Goal: Information Seeking & Learning: Find specific page/section

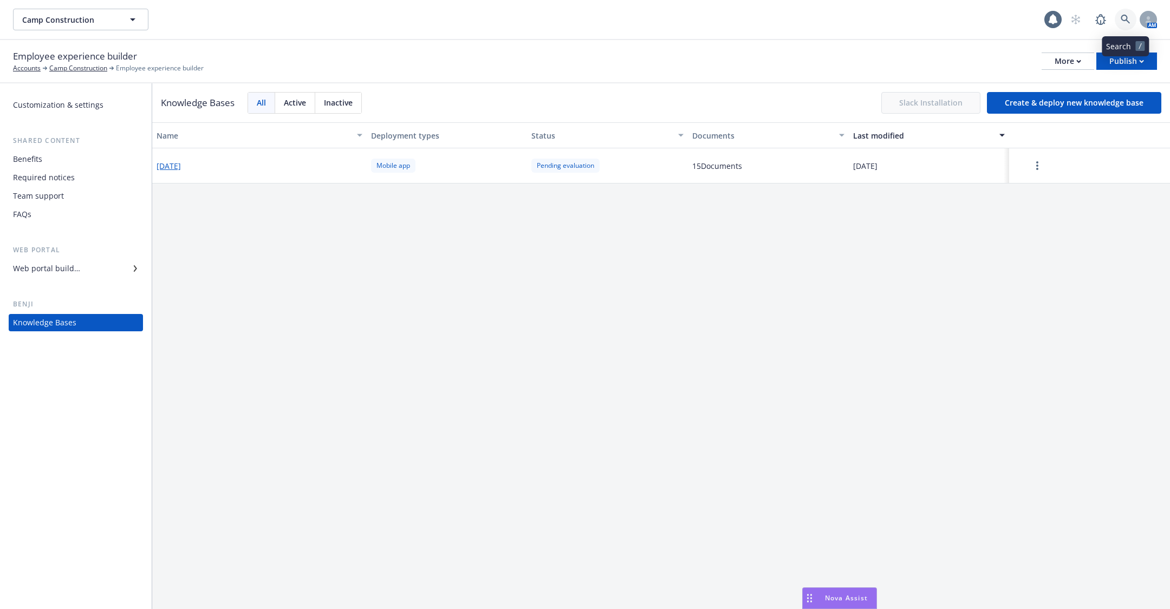
click at [1127, 22] on icon at bounding box center [1126, 20] width 10 height 10
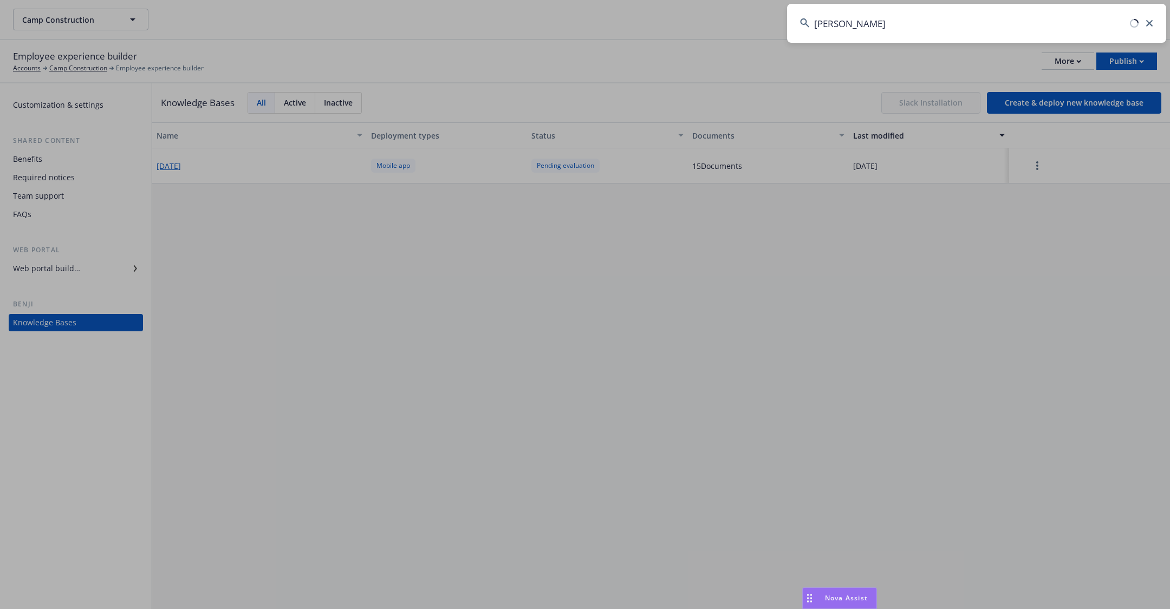
type input "steven alto"
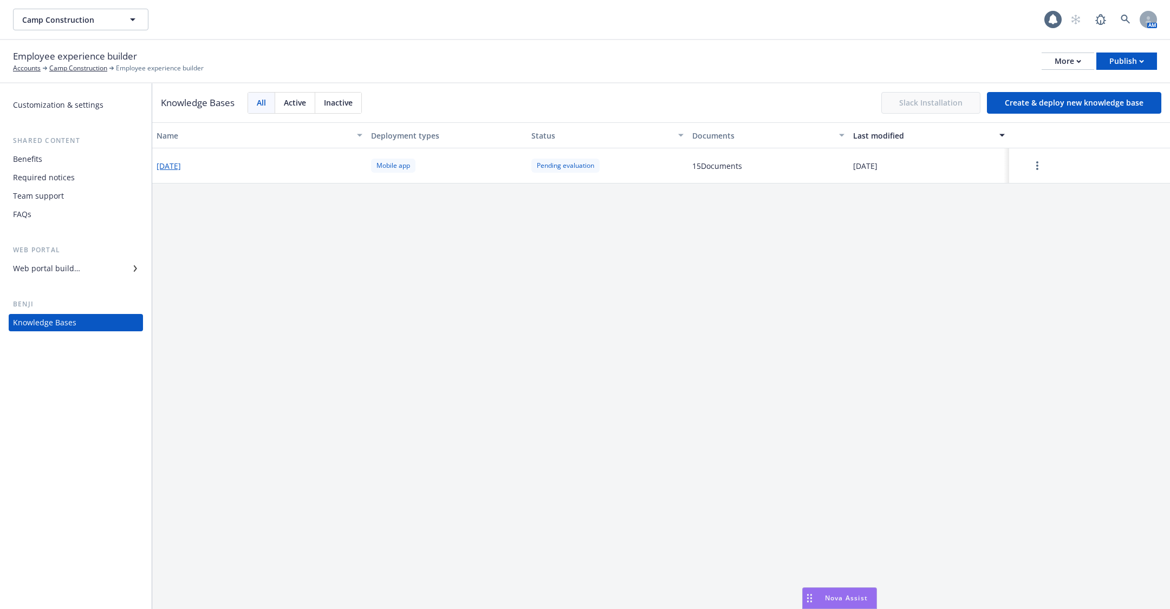
click at [1114, 16] on div "AM" at bounding box center [1111, 20] width 92 height 22
click at [1137, 22] on div "AM" at bounding box center [1111, 20] width 92 height 22
click at [1120, 22] on link at bounding box center [1126, 20] width 22 height 22
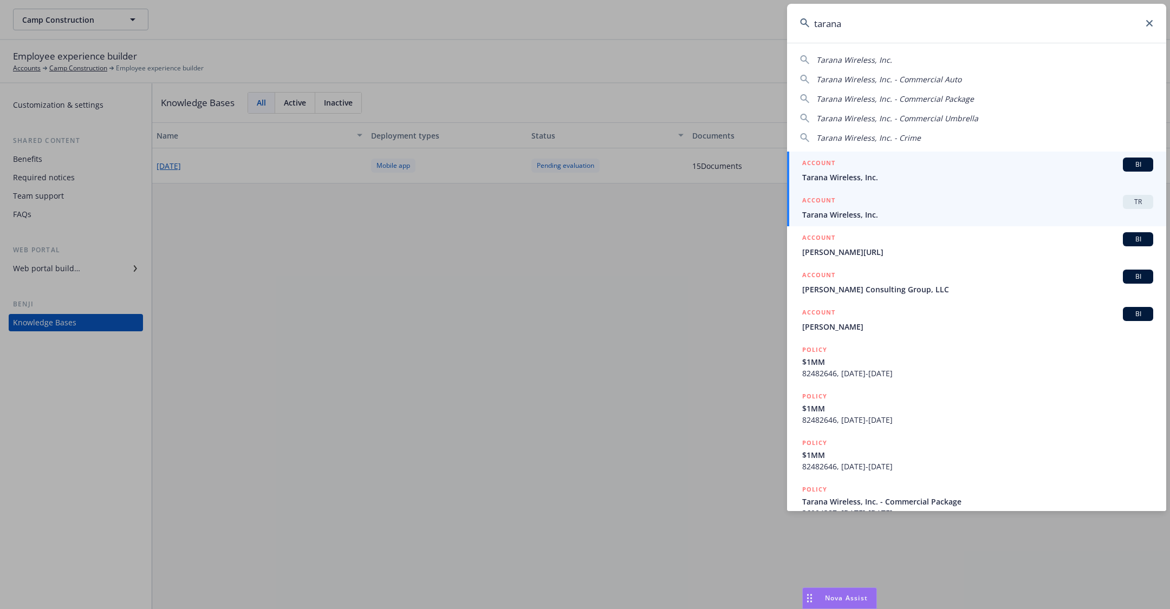
type input "tarana"
click at [883, 216] on span "Tarana Wireless, Inc." at bounding box center [977, 214] width 351 height 11
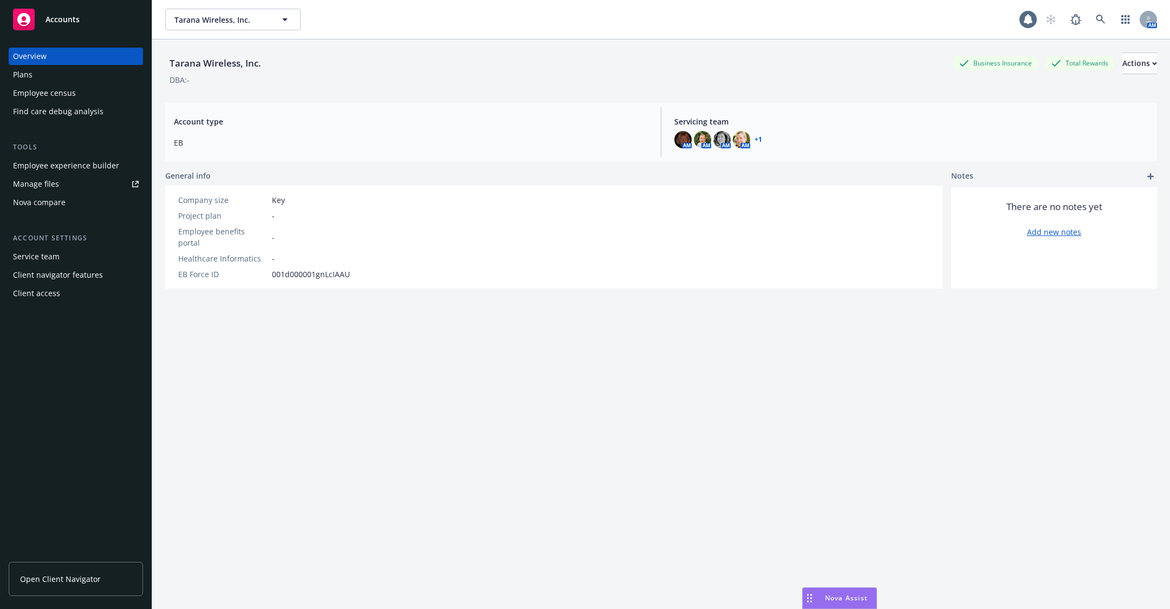
click at [38, 91] on div "Employee census" at bounding box center [44, 92] width 63 height 17
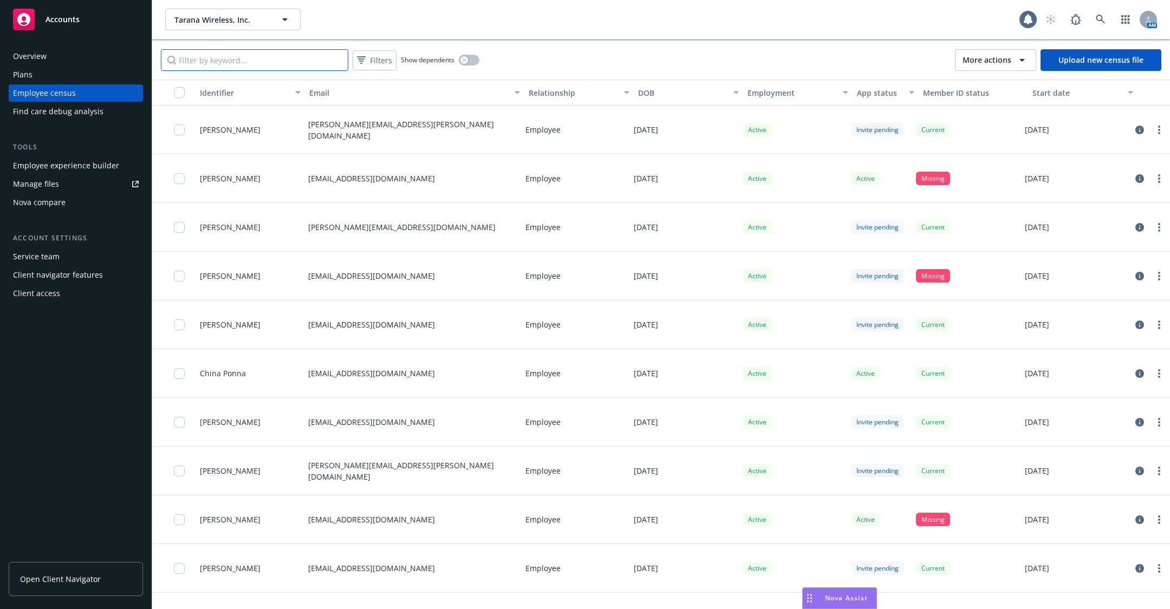
click at [302, 62] on input "Filter by keyword..." at bounding box center [254, 60] width 187 height 22
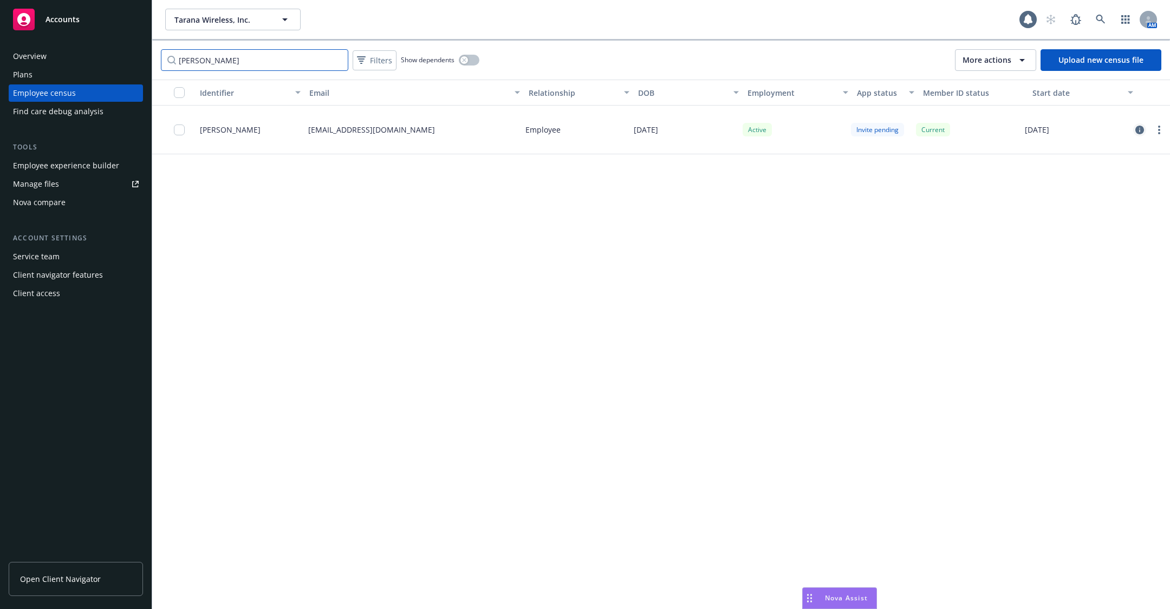
type input "altom"
click at [1136, 129] on icon "circleInformation" at bounding box center [1139, 130] width 9 height 9
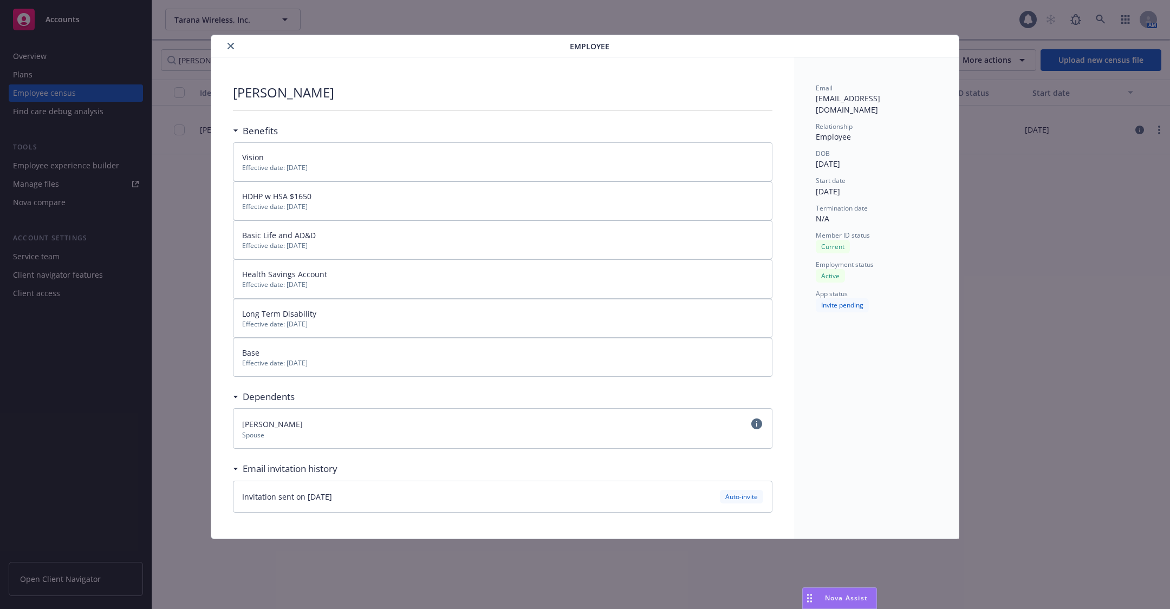
click at [344, 501] on div "Invitation sent on 08/16/2025 Auto-invite" at bounding box center [502, 497] width 538 height 31
click at [227, 50] on button "close" at bounding box center [230, 46] width 13 height 13
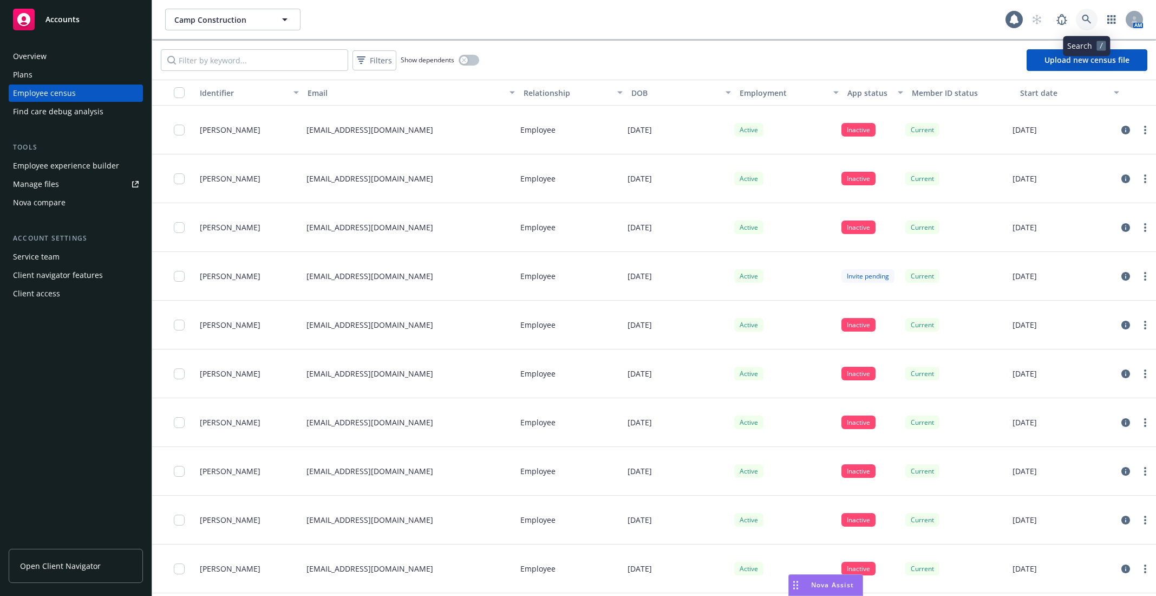
click at [1097, 20] on link at bounding box center [1087, 20] width 22 height 22
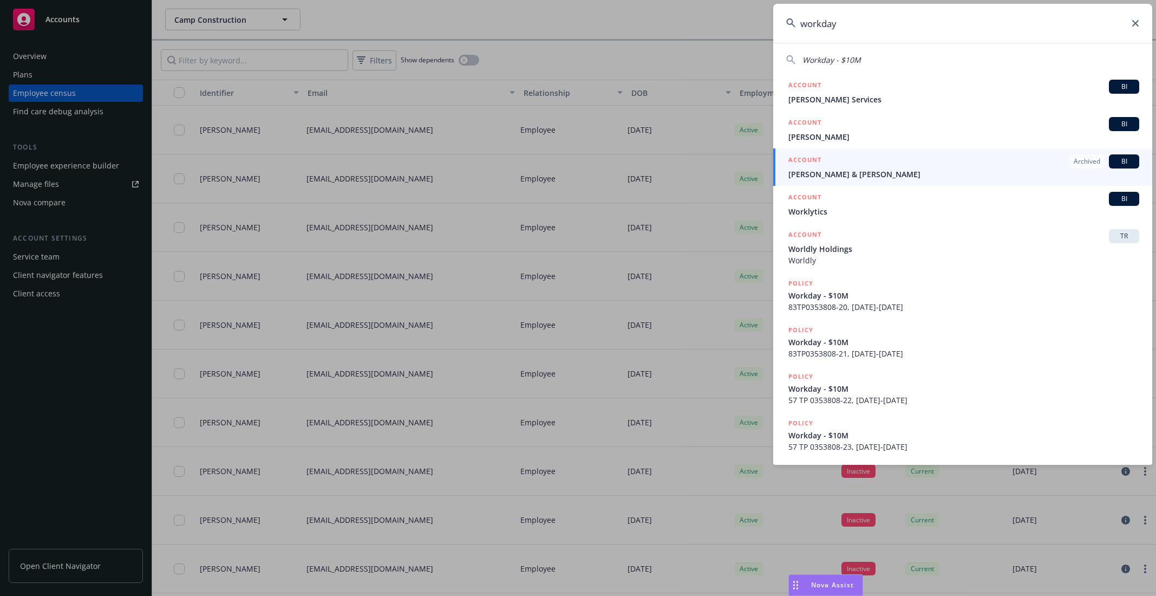
click at [932, 30] on input "workday" at bounding box center [962, 23] width 379 height 39
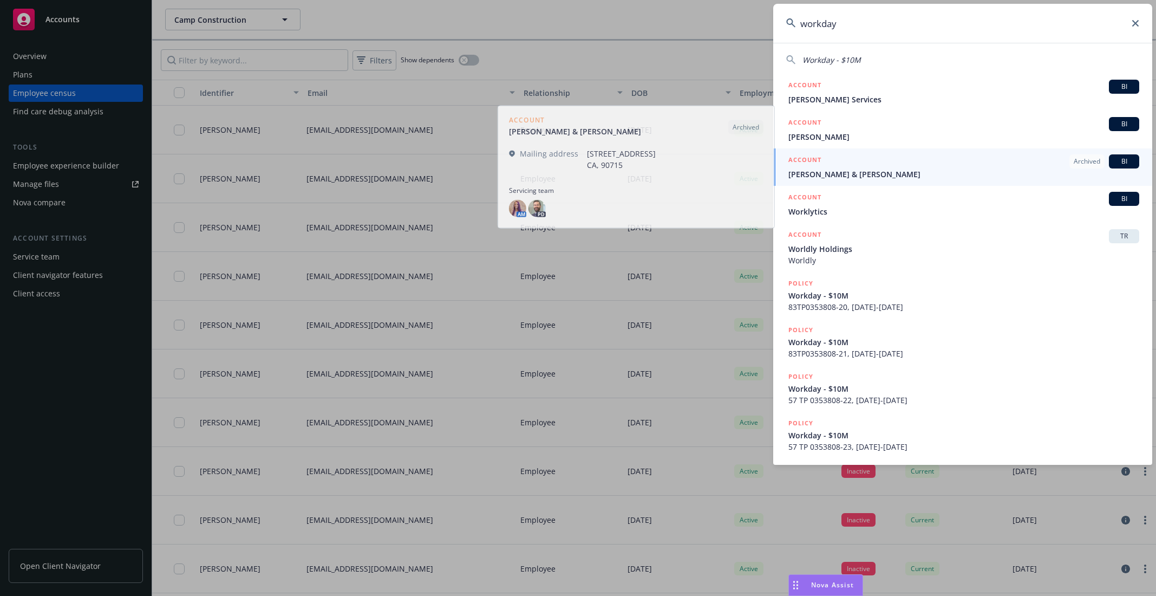
click at [932, 30] on input "workday" at bounding box center [962, 23] width 379 height 39
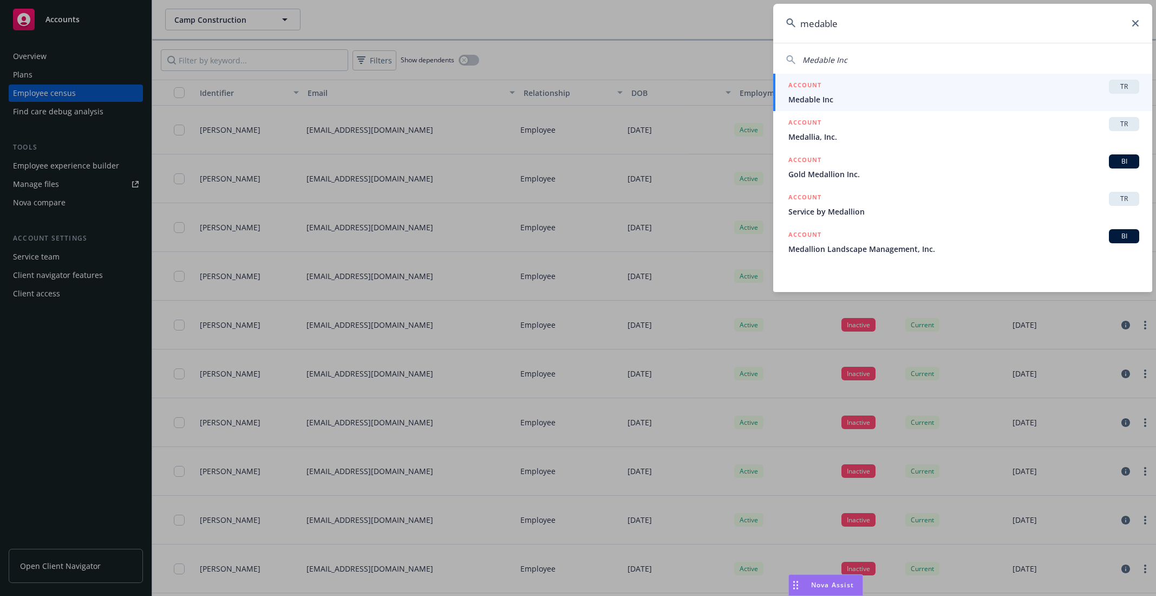
type input "medable"
click at [869, 94] on span "Medable Inc" at bounding box center [964, 99] width 351 height 11
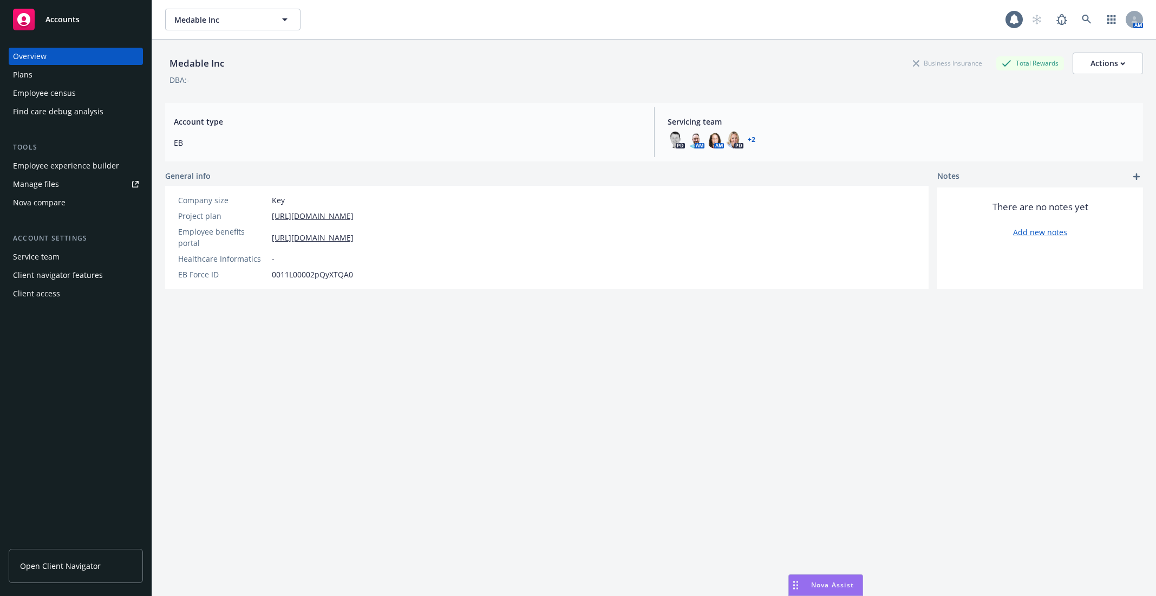
click at [94, 92] on div "Employee census" at bounding box center [76, 92] width 126 height 17
